Goal: Information Seeking & Learning: Learn about a topic

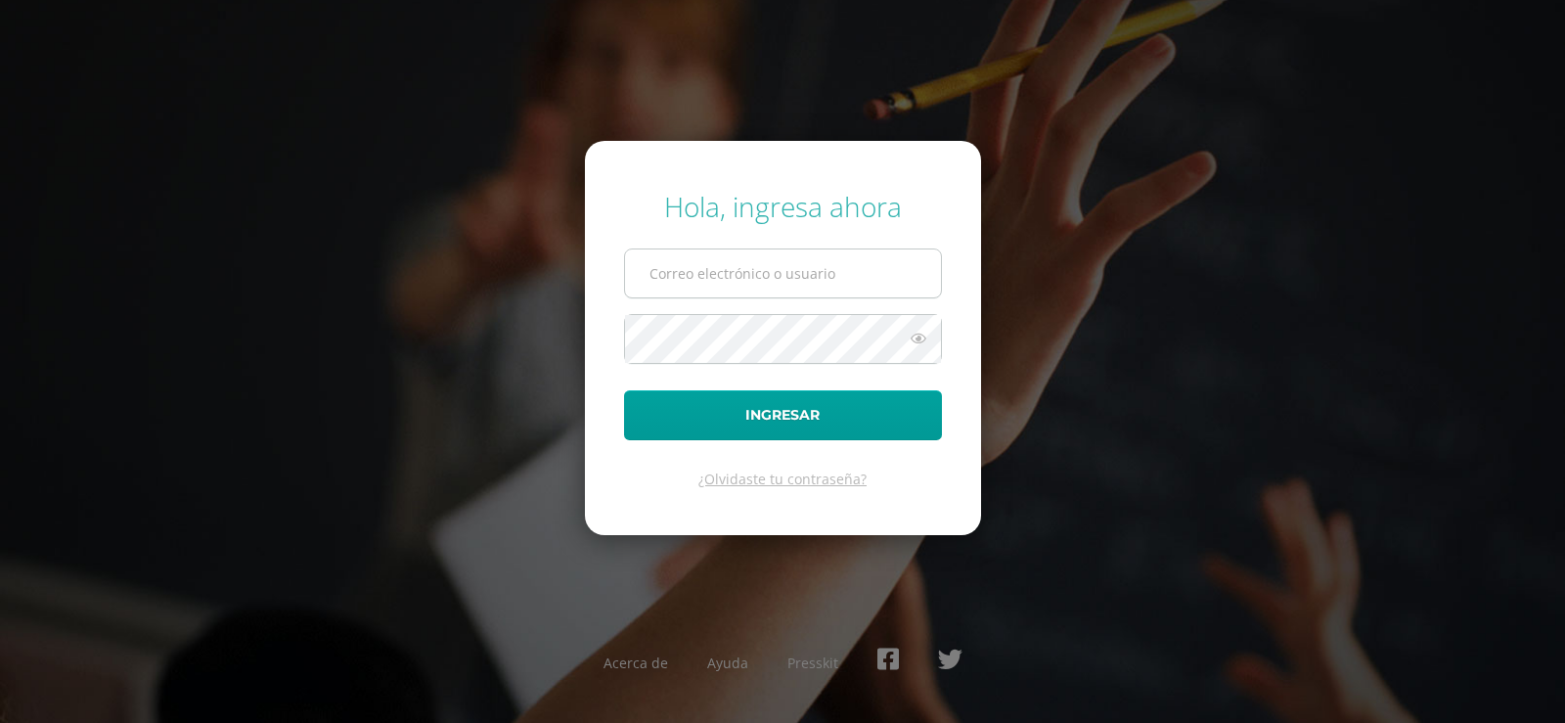
drag, startPoint x: 0, startPoint y: 0, endPoint x: 827, endPoint y: 278, distance: 872.2
click at [827, 278] on input "text" at bounding box center [783, 273] width 316 height 48
type input "[EMAIL_ADDRESS][DOMAIN_NAME]"
click at [917, 338] on icon at bounding box center [918, 338] width 25 height 23
click at [921, 335] on icon at bounding box center [917, 338] width 27 height 23
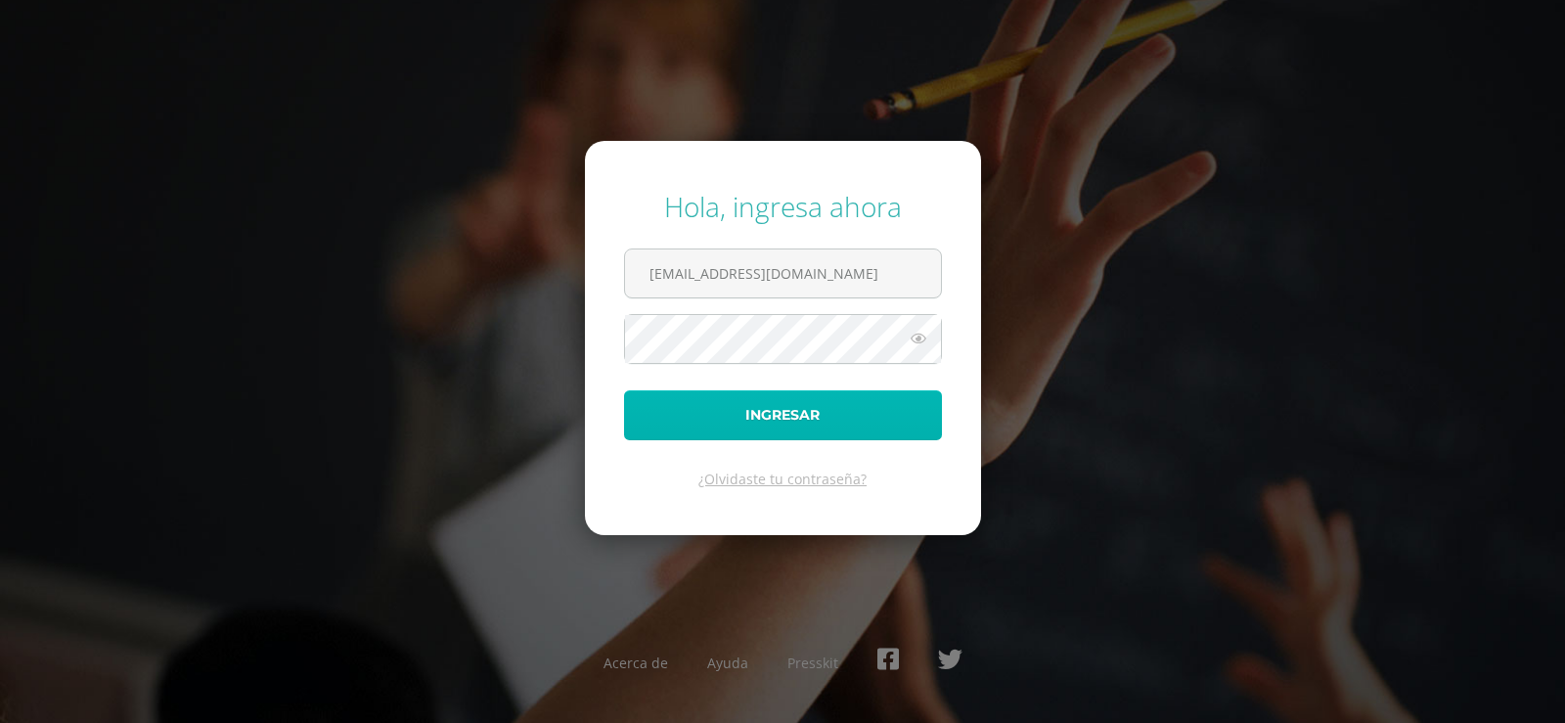
click at [797, 417] on button "Ingresar" at bounding box center [783, 415] width 318 height 50
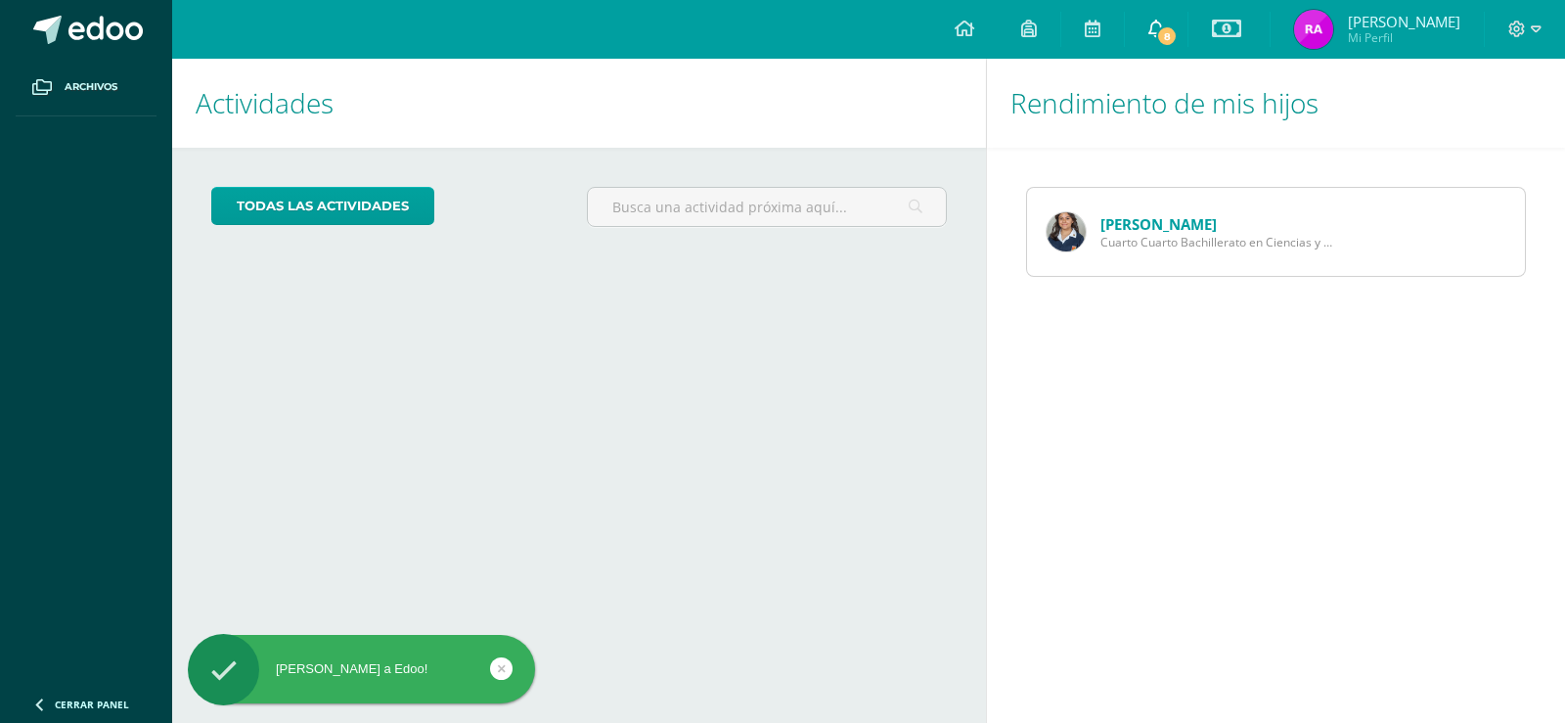
click at [1164, 24] on icon at bounding box center [1157, 29] width 16 height 18
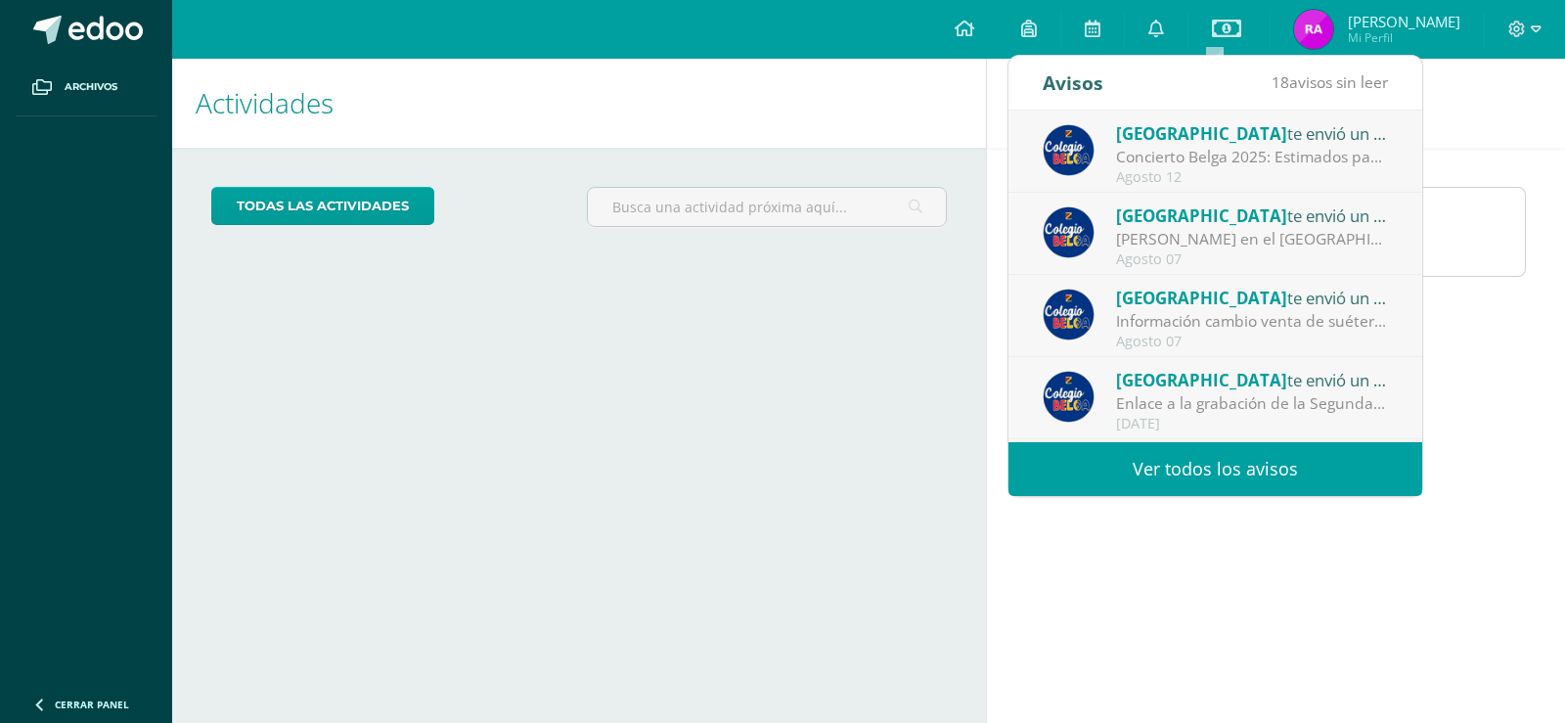
click at [1228, 157] on div "Concierto Belga 2025: Estimados padres y madres de familia: Les saludamos cordi…" at bounding box center [1252, 157] width 272 height 23
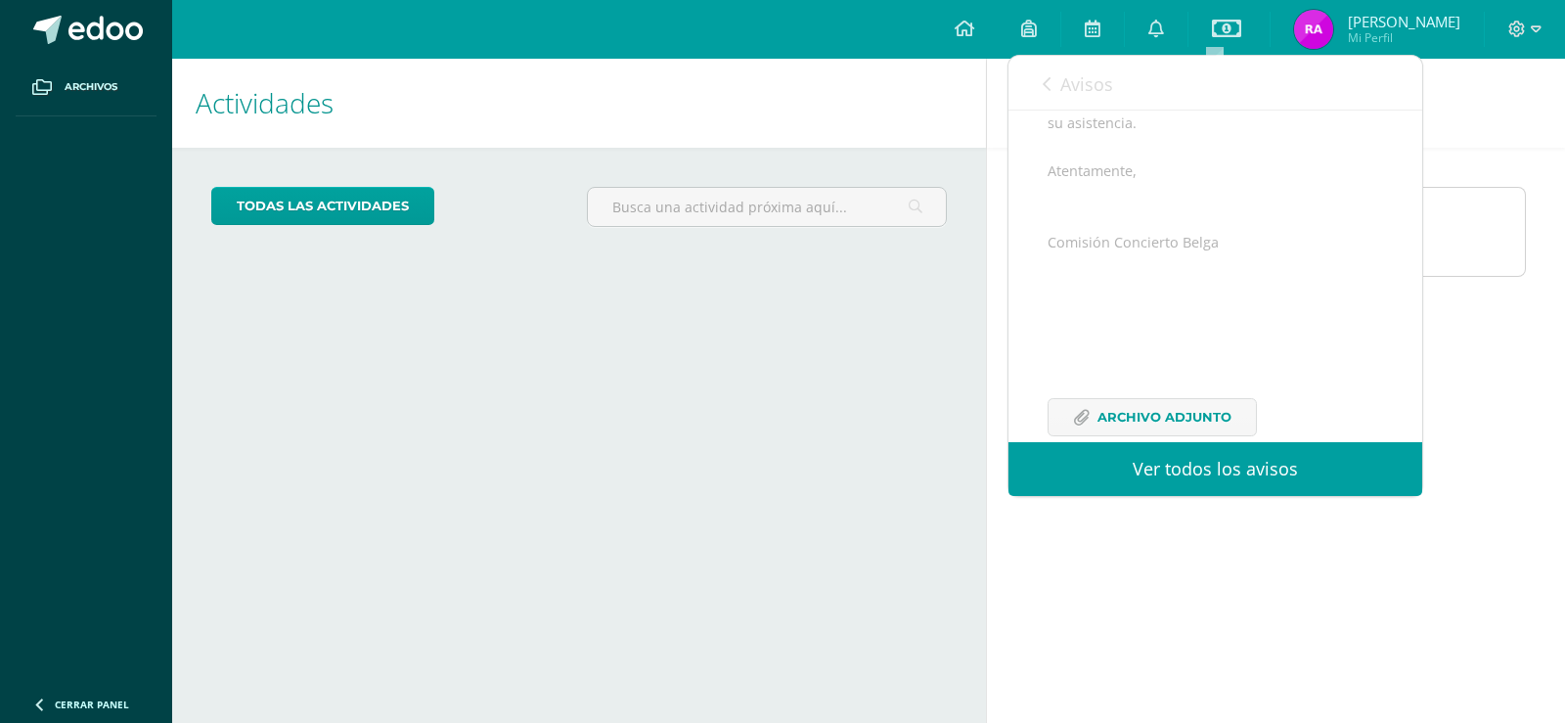
scroll to position [477, 0]
click at [1181, 378] on span "Archivo Adjunto" at bounding box center [1165, 379] width 134 height 36
